Goal: Information Seeking & Learning: Learn about a topic

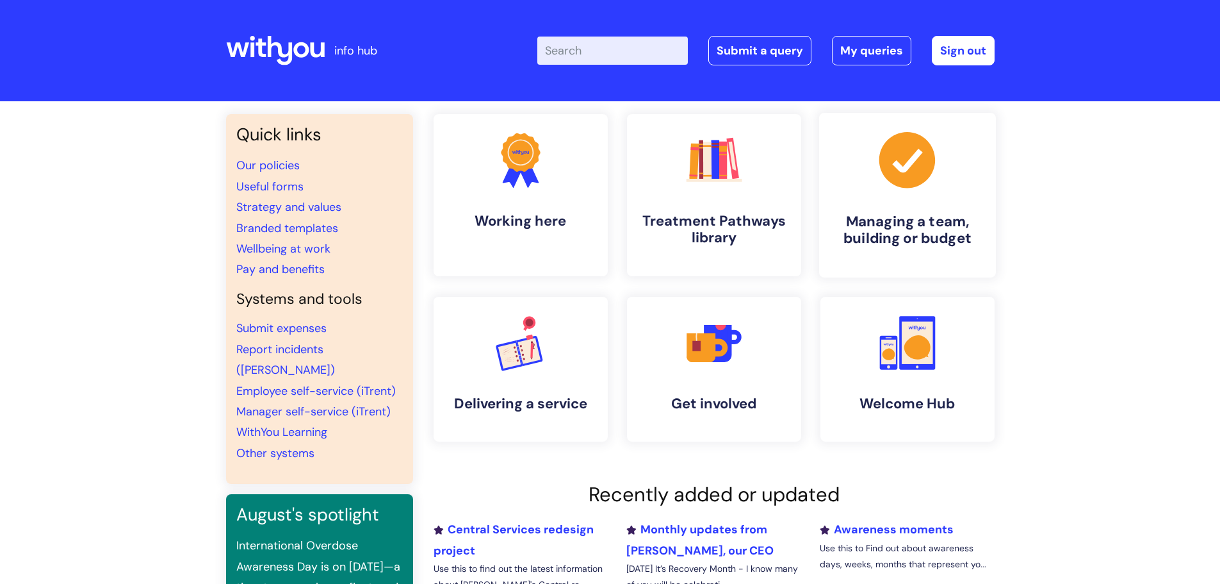
click at [897, 228] on h4 "Managing a team, building or budget" at bounding box center [908, 230] width 156 height 35
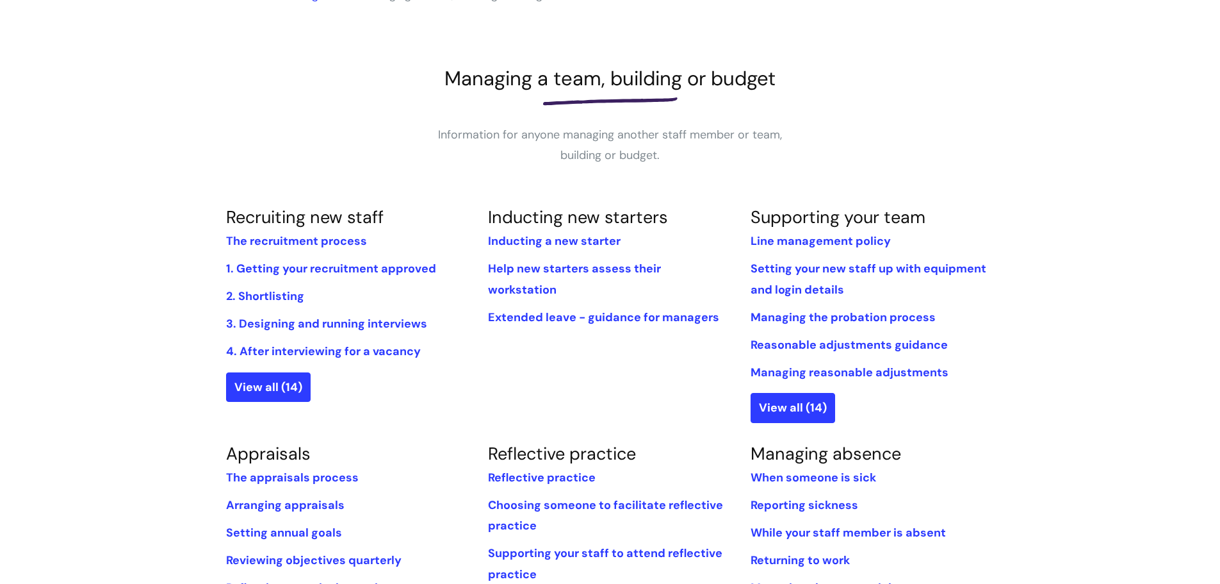
scroll to position [384, 0]
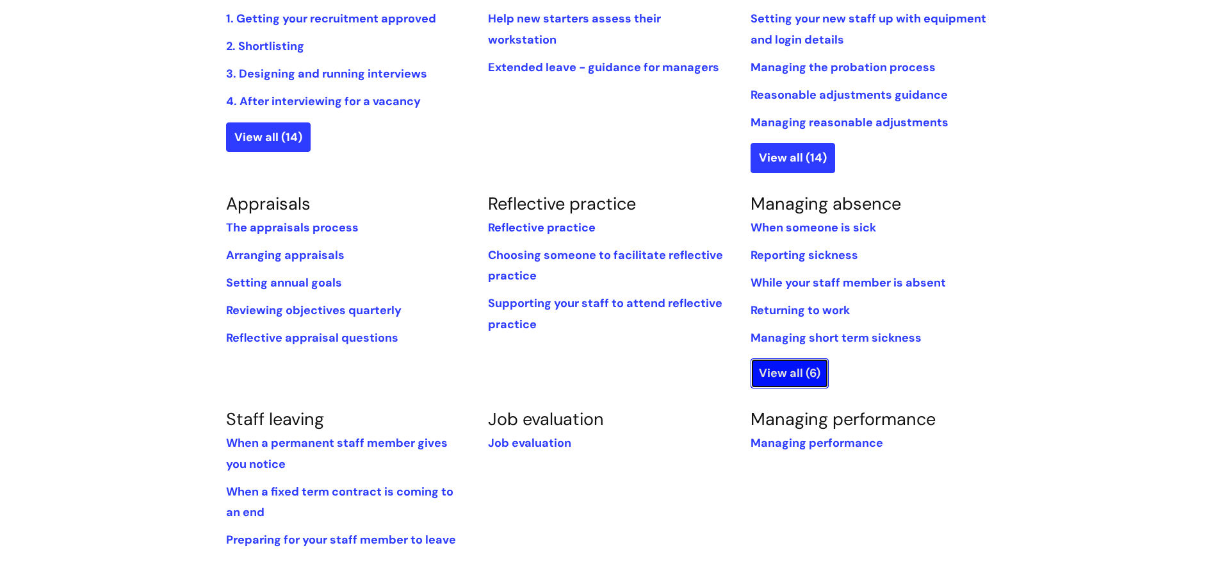
click at [799, 375] on link "View all (6)" at bounding box center [790, 372] width 78 height 29
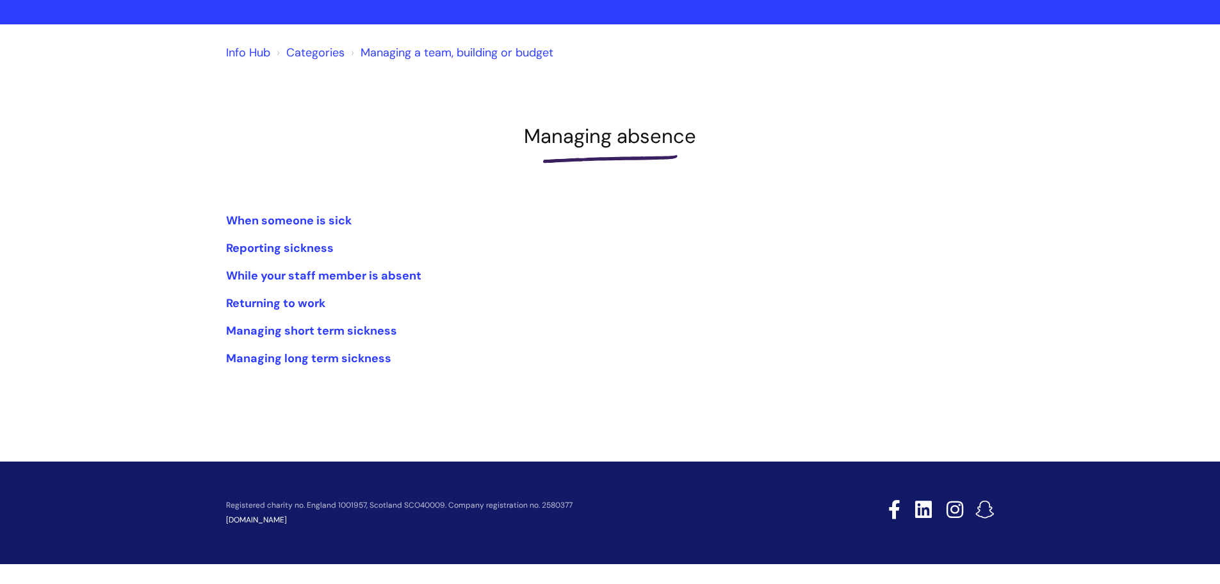
scroll to position [78, 0]
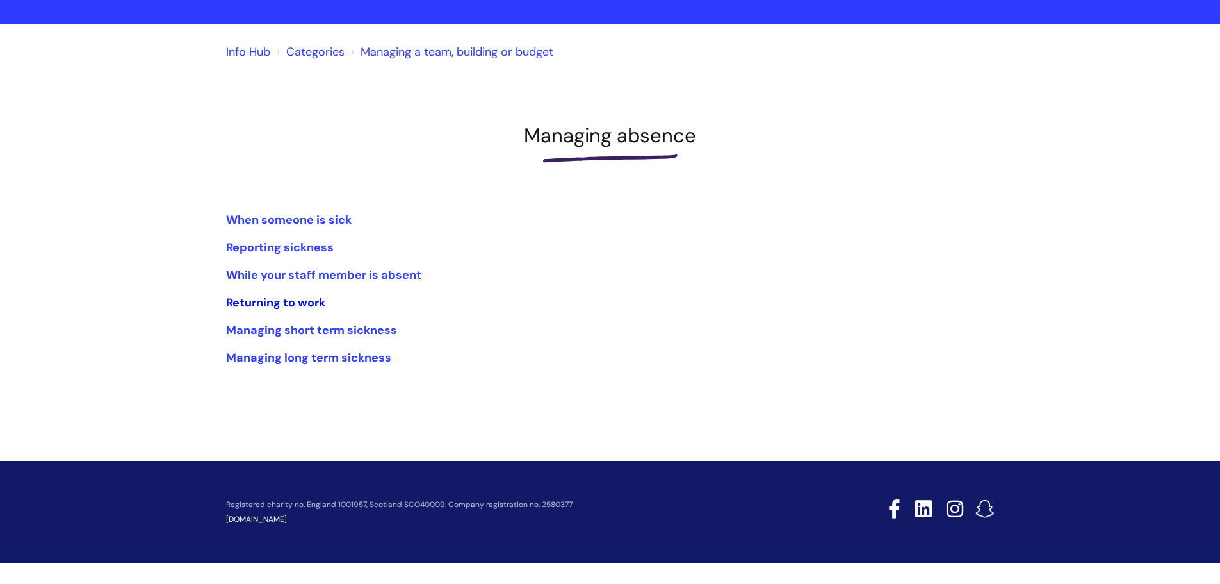
click at [309, 296] on link "Returning to work" at bounding box center [275, 302] width 99 height 15
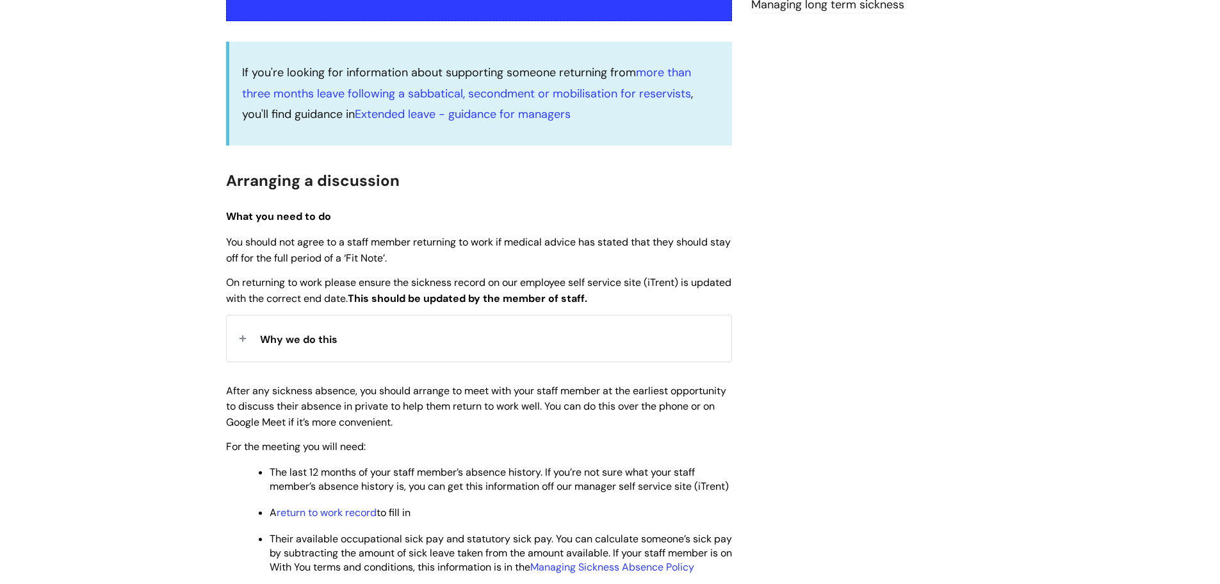
scroll to position [192, 0]
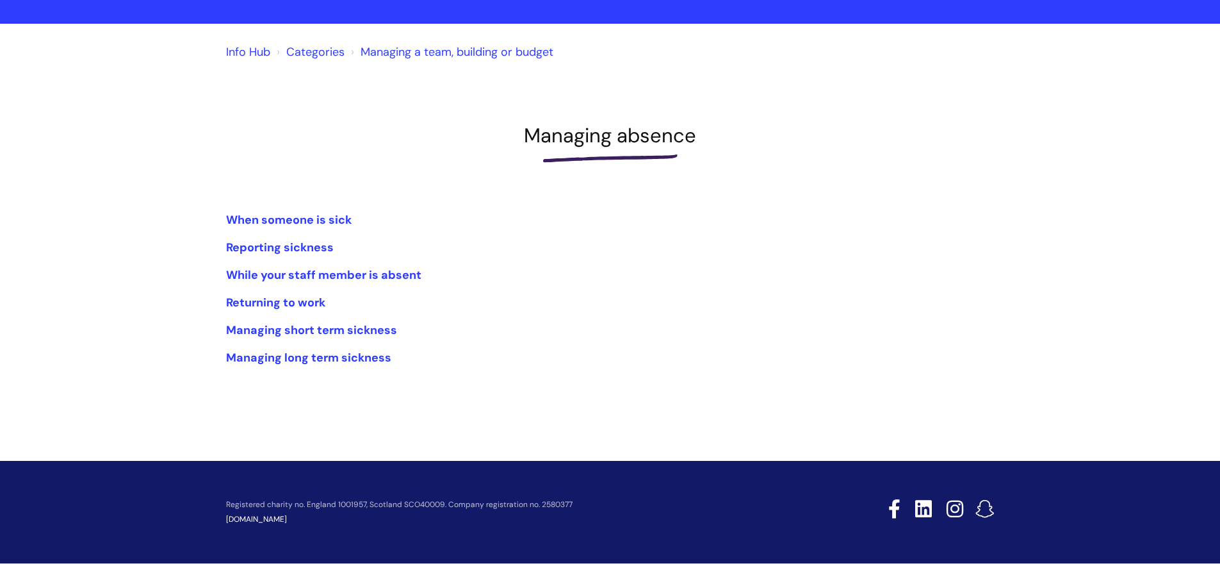
scroll to position [78, 0]
click at [316, 53] on link "Categories" at bounding box center [315, 51] width 58 height 15
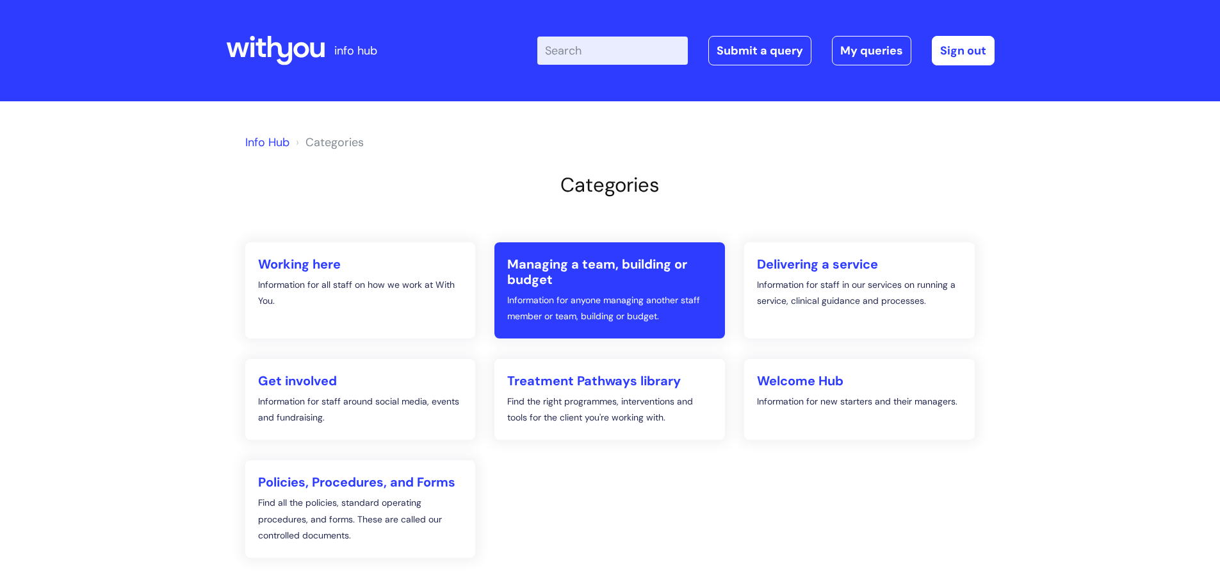
click at [595, 288] on link "Managing a team, building or budget Information for anyone managing another sta…" at bounding box center [609, 290] width 231 height 96
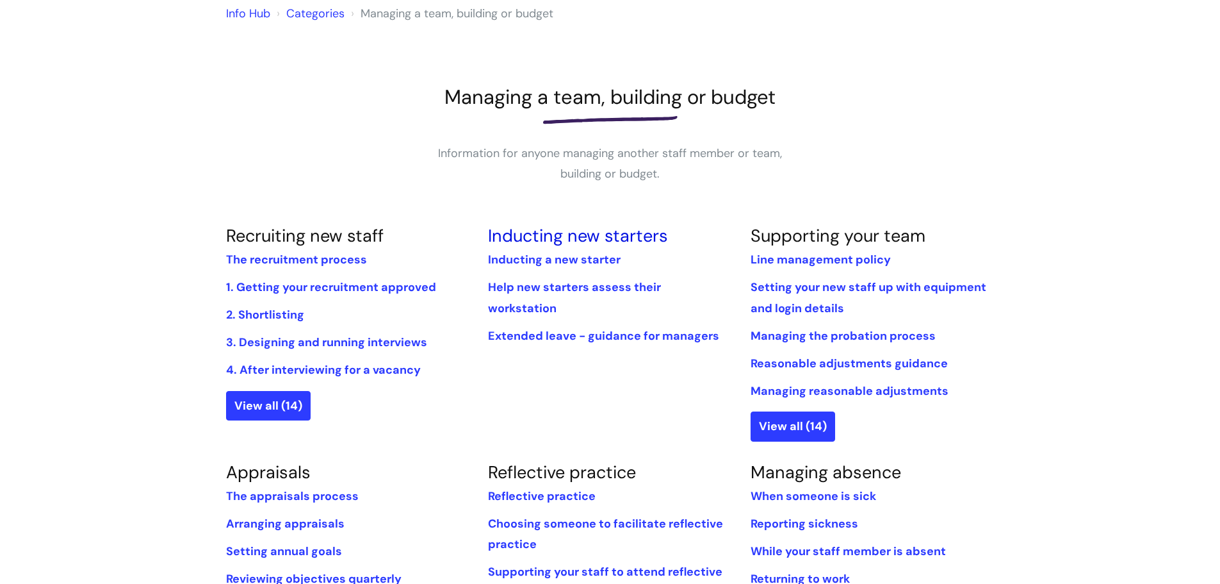
scroll to position [128, 0]
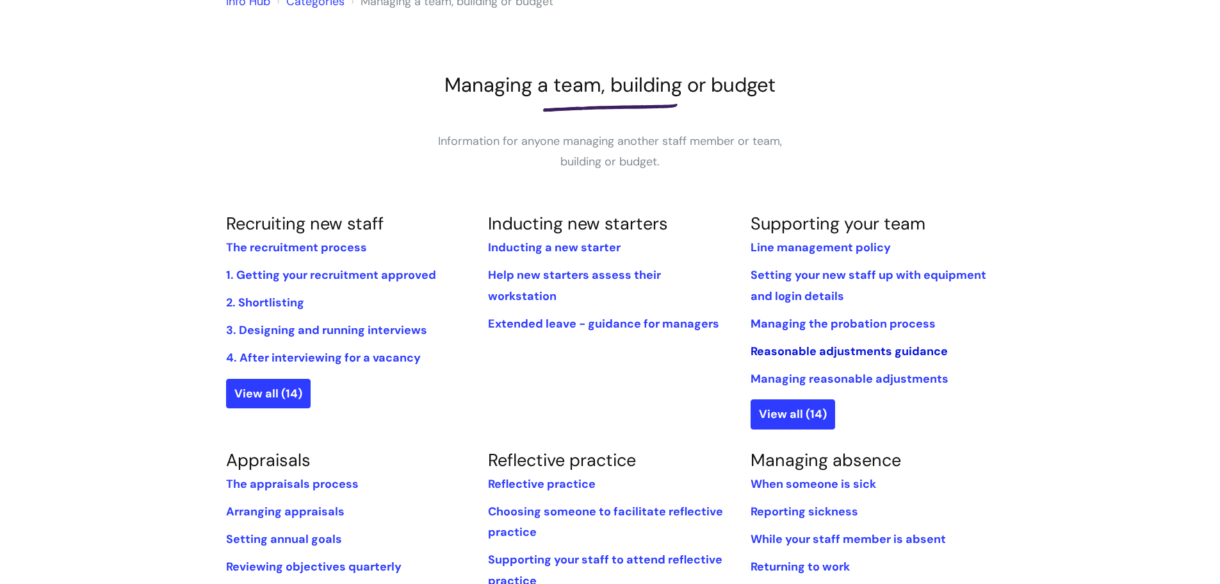
click at [851, 350] on link "Reasonable adjustments guidance" at bounding box center [849, 350] width 197 height 15
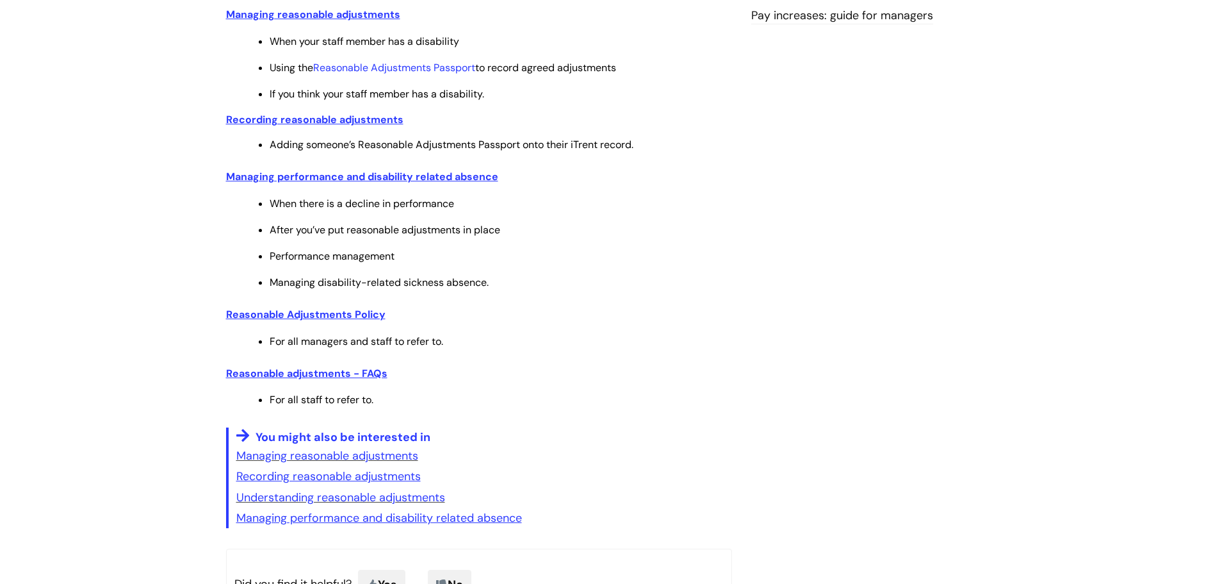
scroll to position [512, 0]
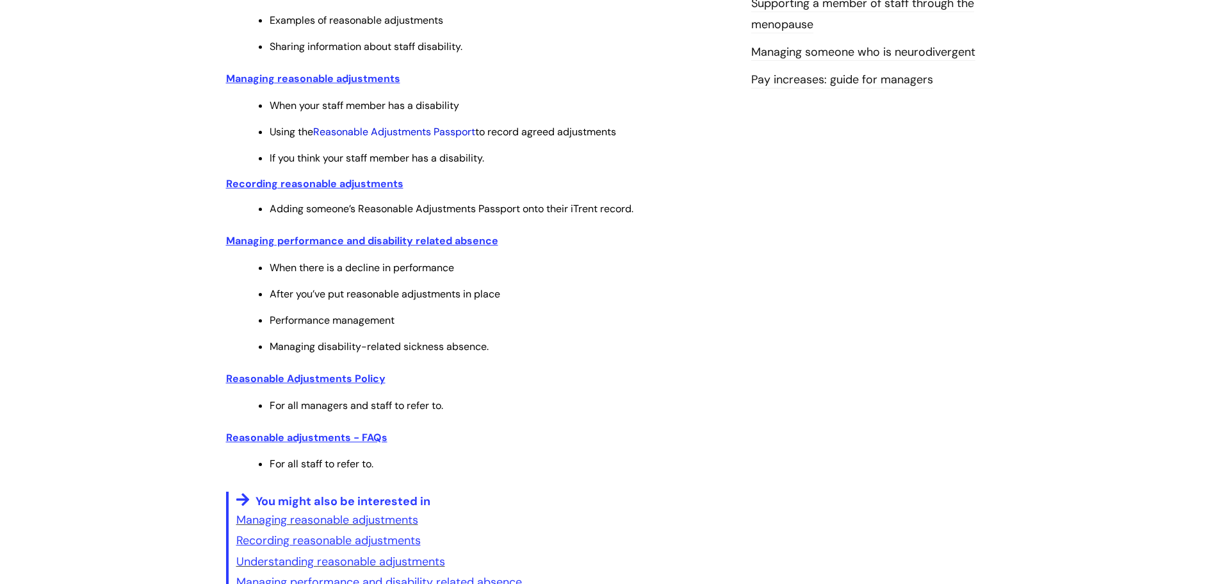
click at [426, 135] on link "Reasonable Adjustments Passport" at bounding box center [394, 131] width 162 height 13
